Goal: Communication & Community: Answer question/provide support

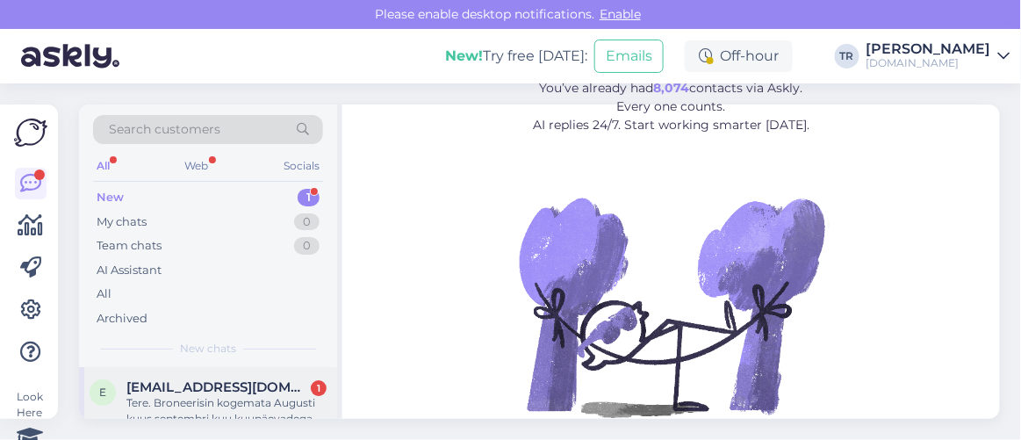
click at [269, 401] on div "Tere. Broneerisin kogemata Augusti kuus septembri kuu kuupäevadega Vihula mõisa…" at bounding box center [226, 411] width 200 height 32
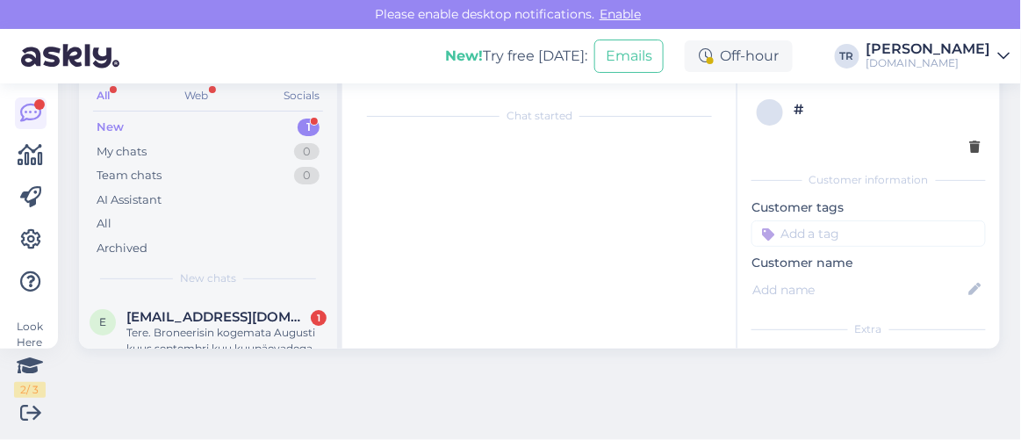
scroll to position [36, 0]
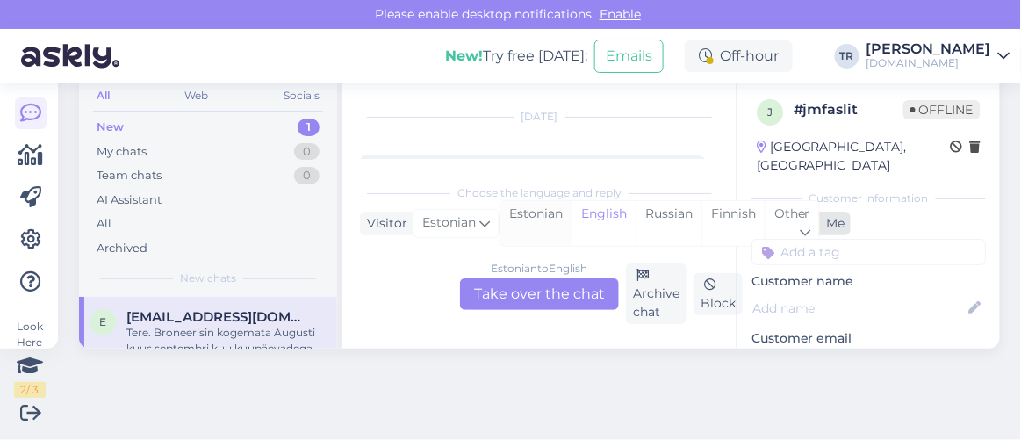
click at [552, 213] on div "Estonian" at bounding box center [536, 223] width 71 height 45
click at [550, 286] on div "Estonian to Estonian Take over the chat" at bounding box center [539, 294] width 159 height 32
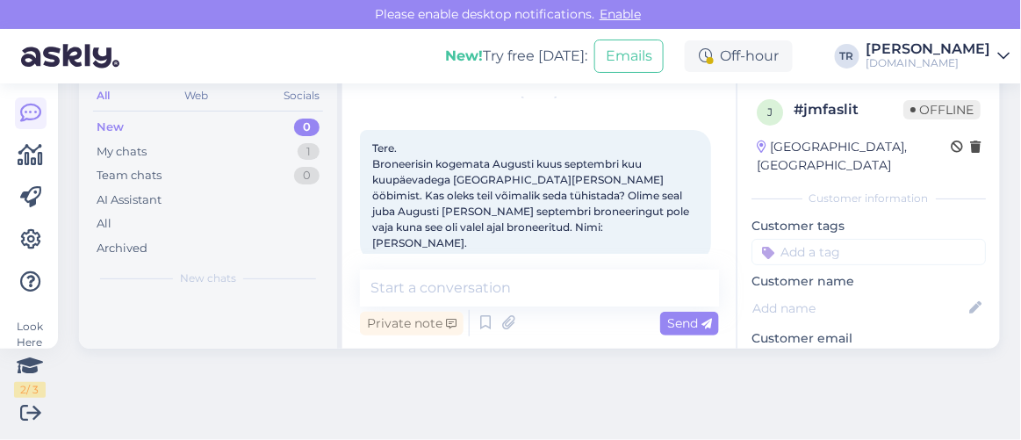
scroll to position [71, 0]
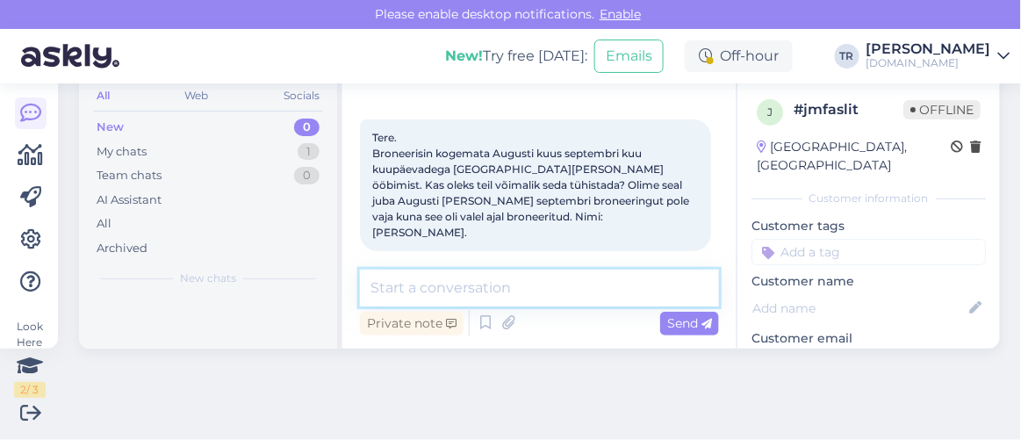
click at [527, 295] on textarea at bounding box center [539, 288] width 359 height 37
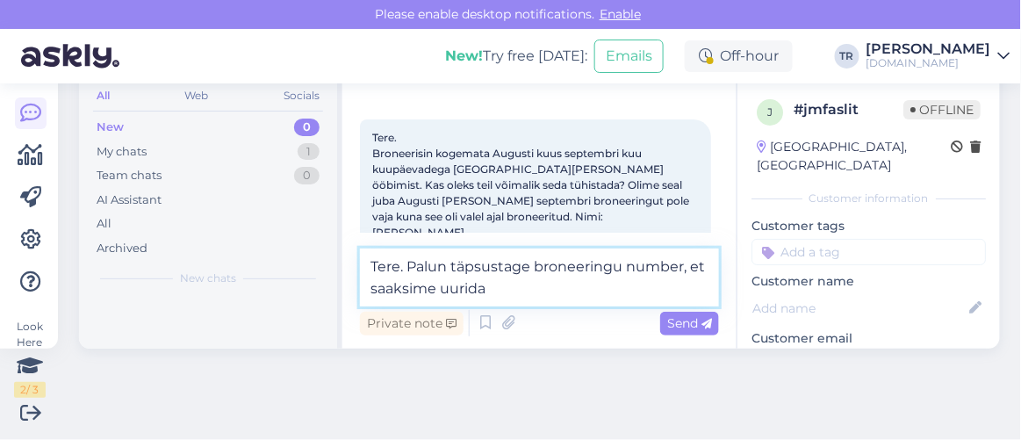
type textarea "Tere. Palun täpsustage broneeringu number, et saaksime uurida."
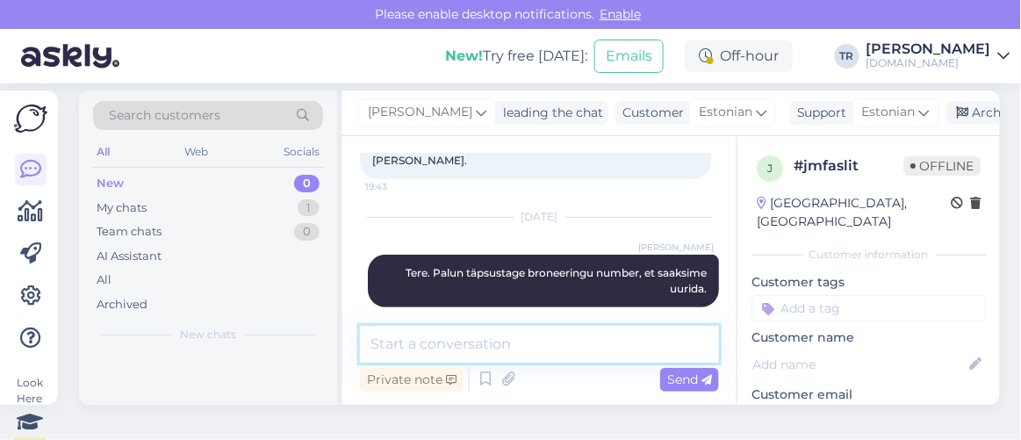
scroll to position [0, 0]
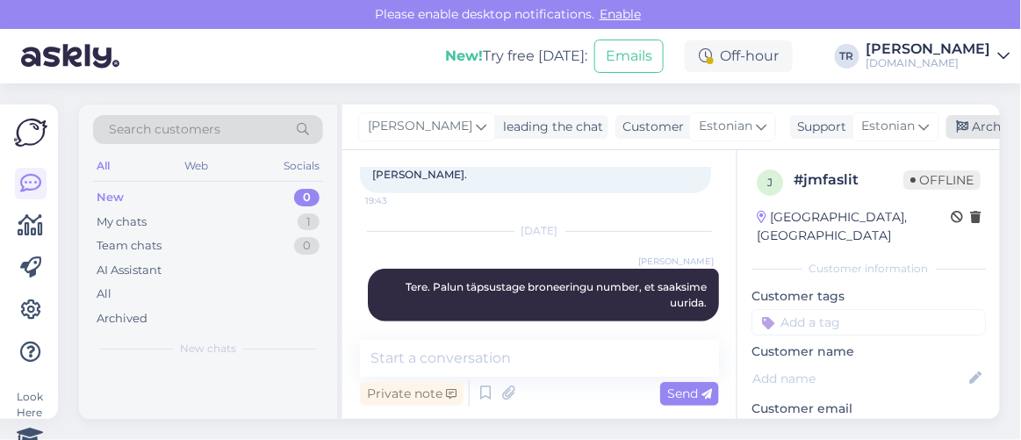
click at [961, 126] on icon at bounding box center [963, 127] width 12 height 12
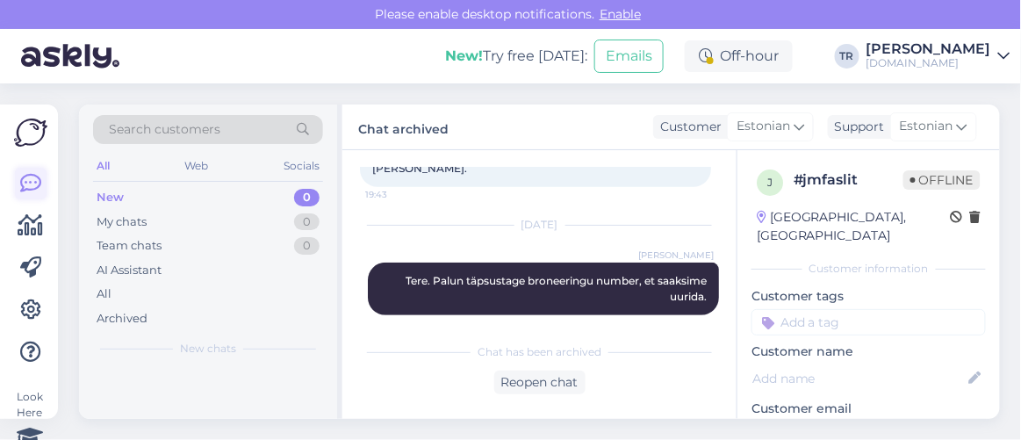
click at [31, 198] on link at bounding box center [31, 184] width 32 height 32
click at [39, 231] on icon at bounding box center [30, 225] width 25 height 21
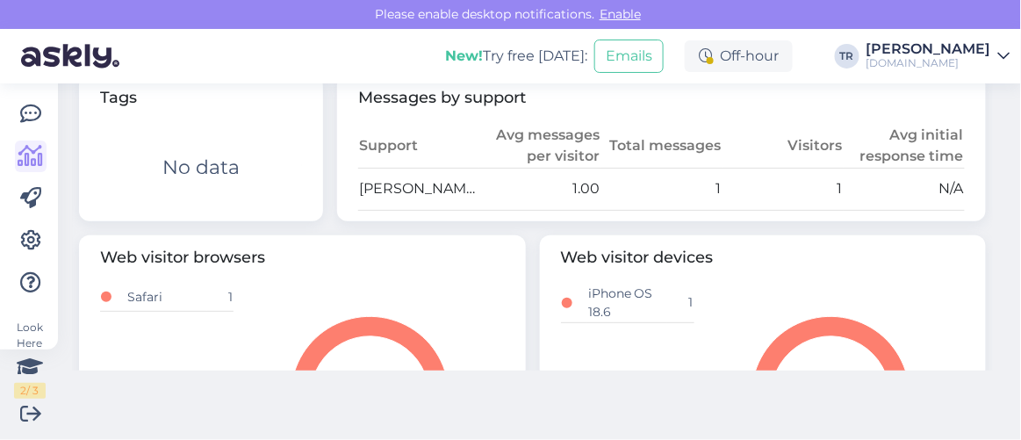
scroll to position [877, 0]
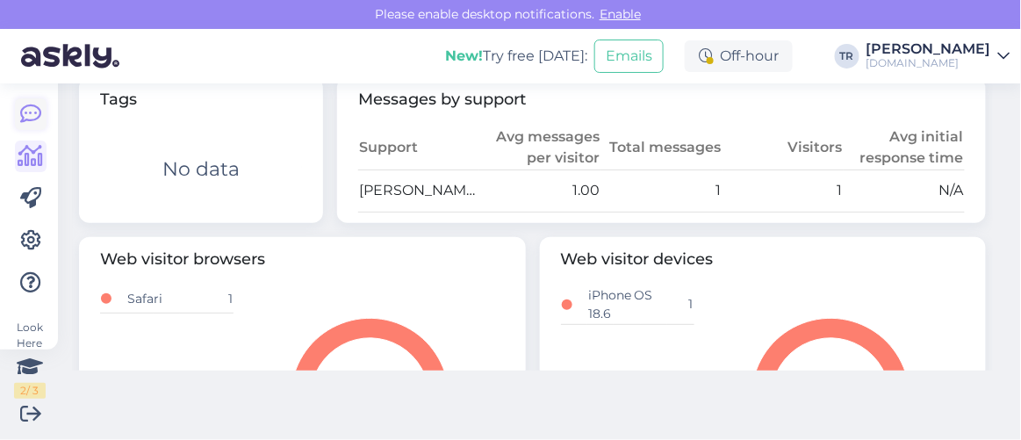
click at [33, 119] on icon at bounding box center [30, 114] width 21 height 21
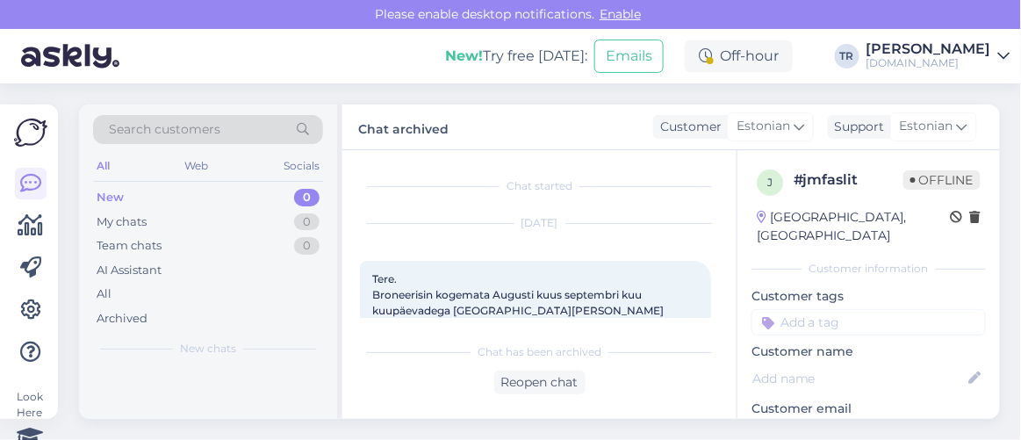
scroll to position [36, 0]
